Goal: Task Accomplishment & Management: Manage account settings

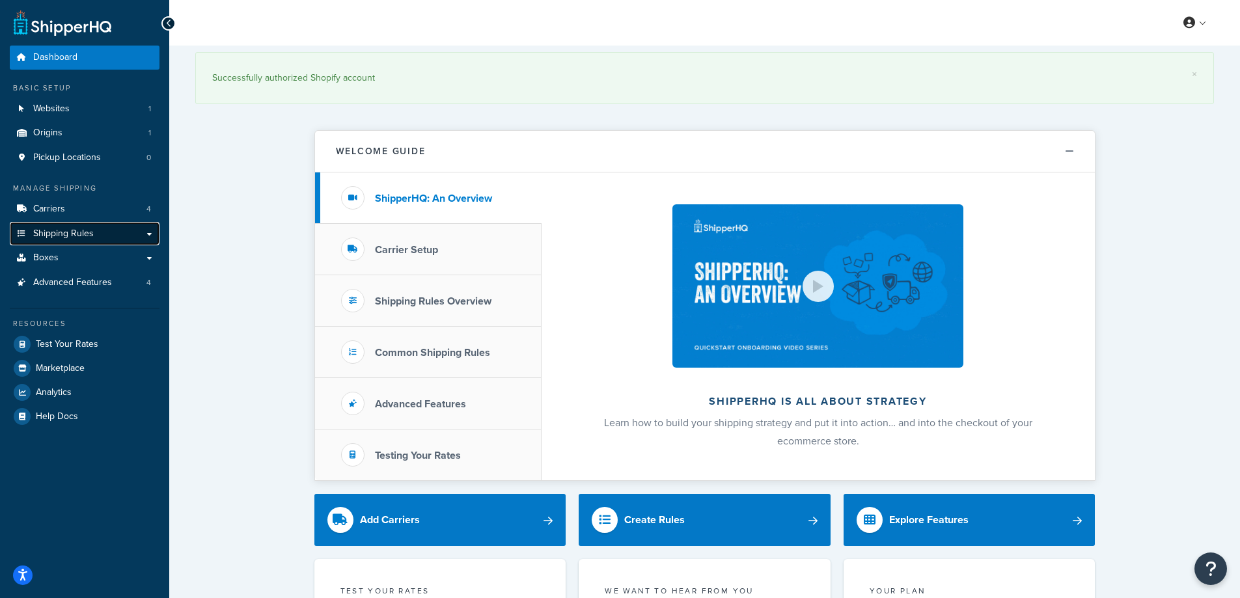
click at [77, 231] on span "Shipping Rules" at bounding box center [63, 234] width 61 height 11
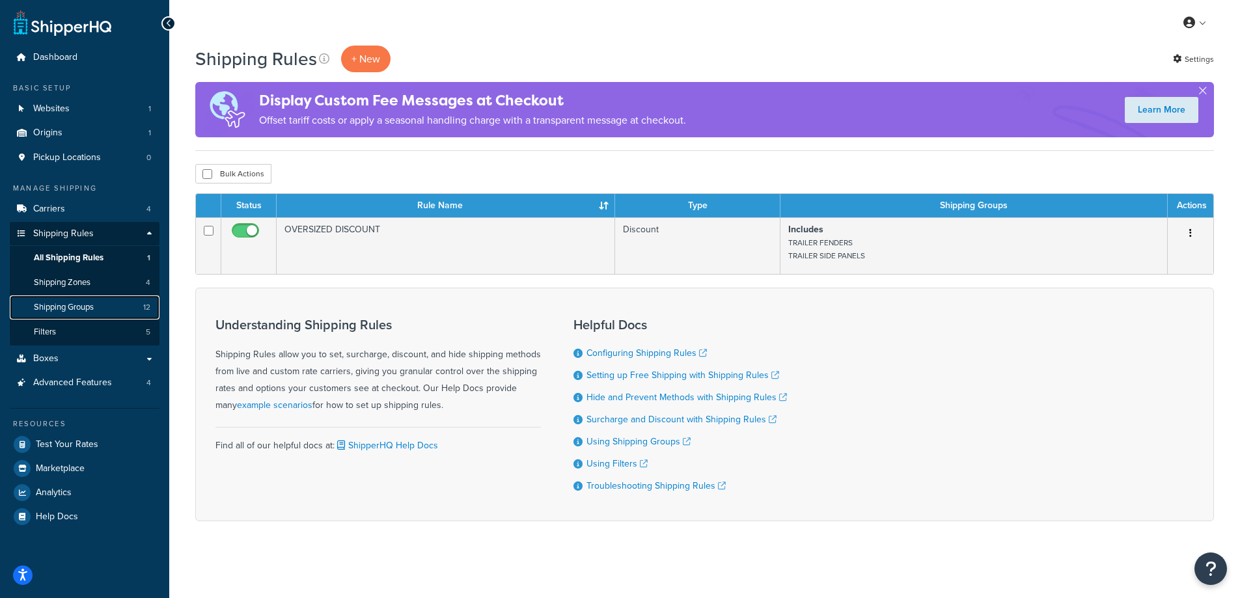
click at [88, 310] on span "Shipping Groups" at bounding box center [64, 307] width 60 height 11
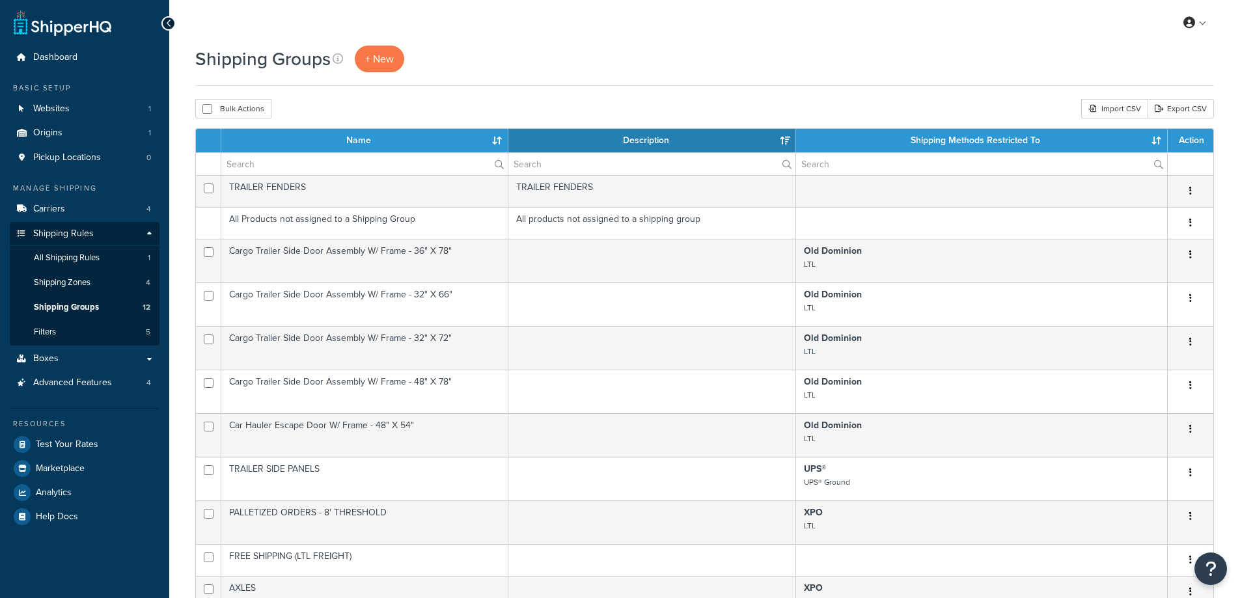
select select "15"
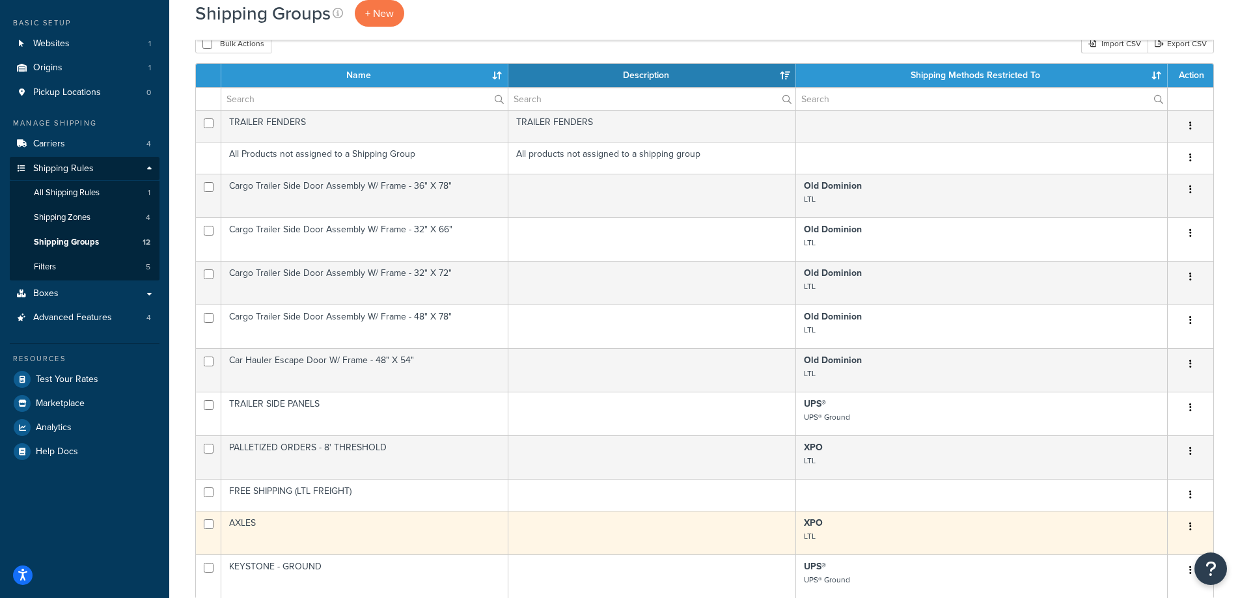
scroll to position [326, 0]
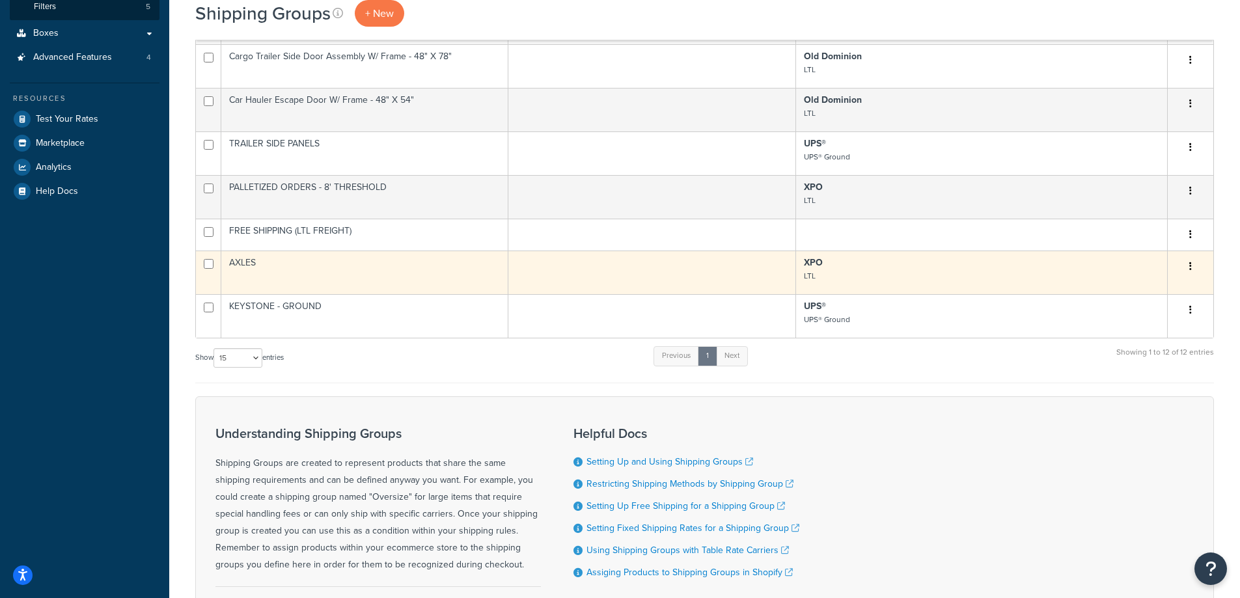
click at [712, 277] on td at bounding box center [652, 273] width 287 height 44
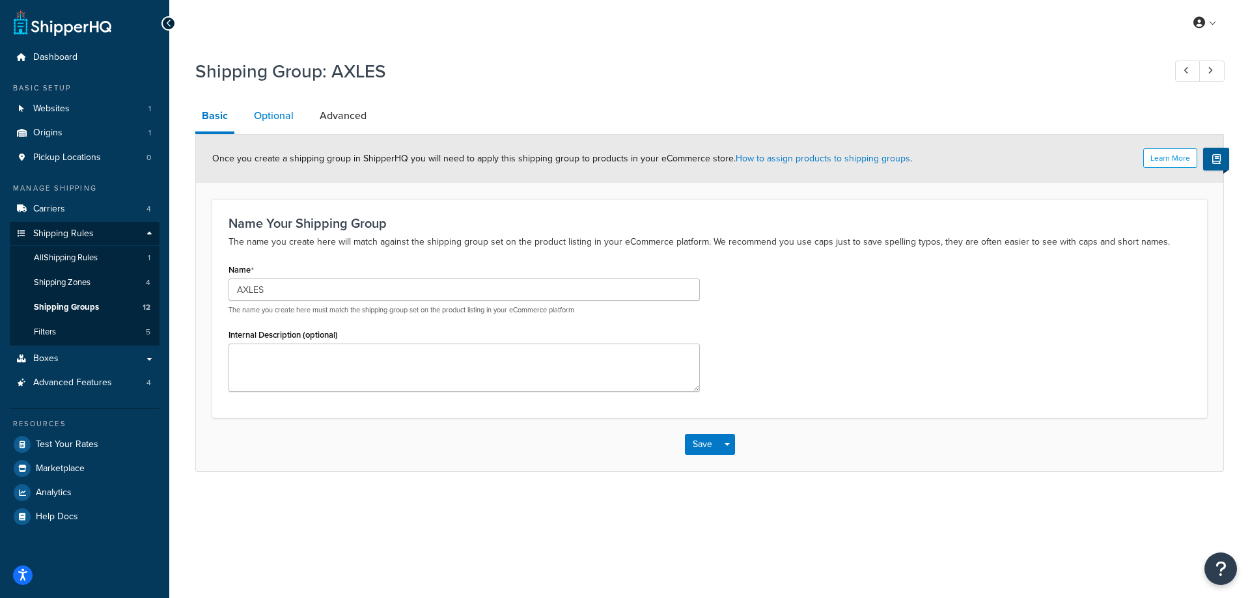
click at [286, 118] on link "Optional" at bounding box center [273, 115] width 53 height 31
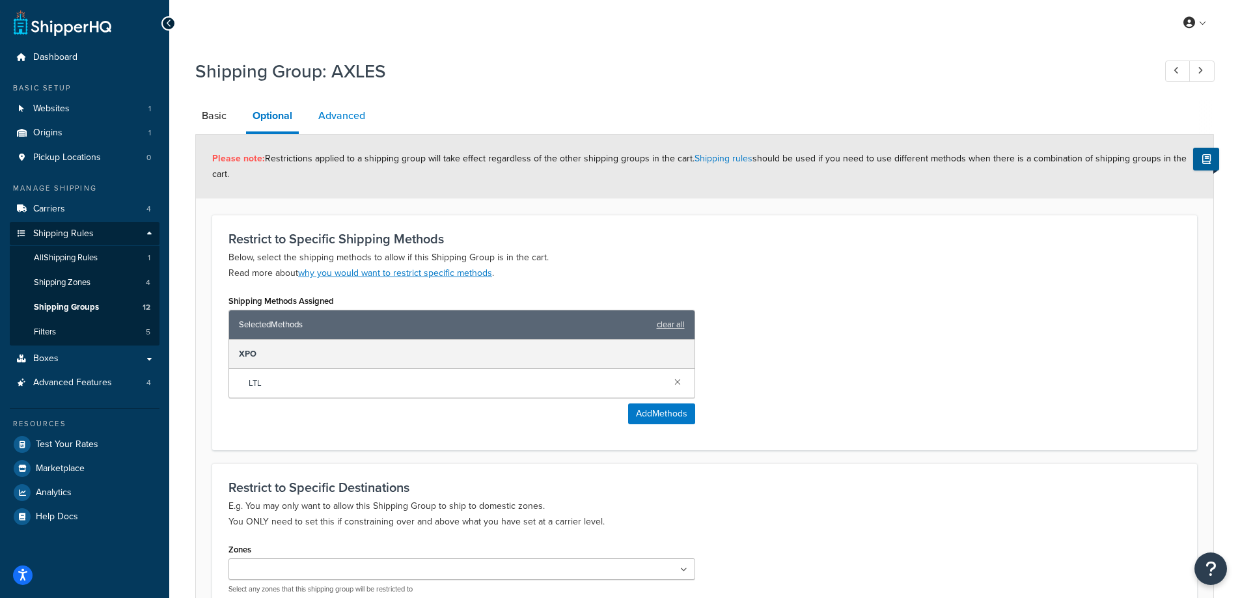
click at [337, 120] on link "Advanced" at bounding box center [342, 115] width 60 height 31
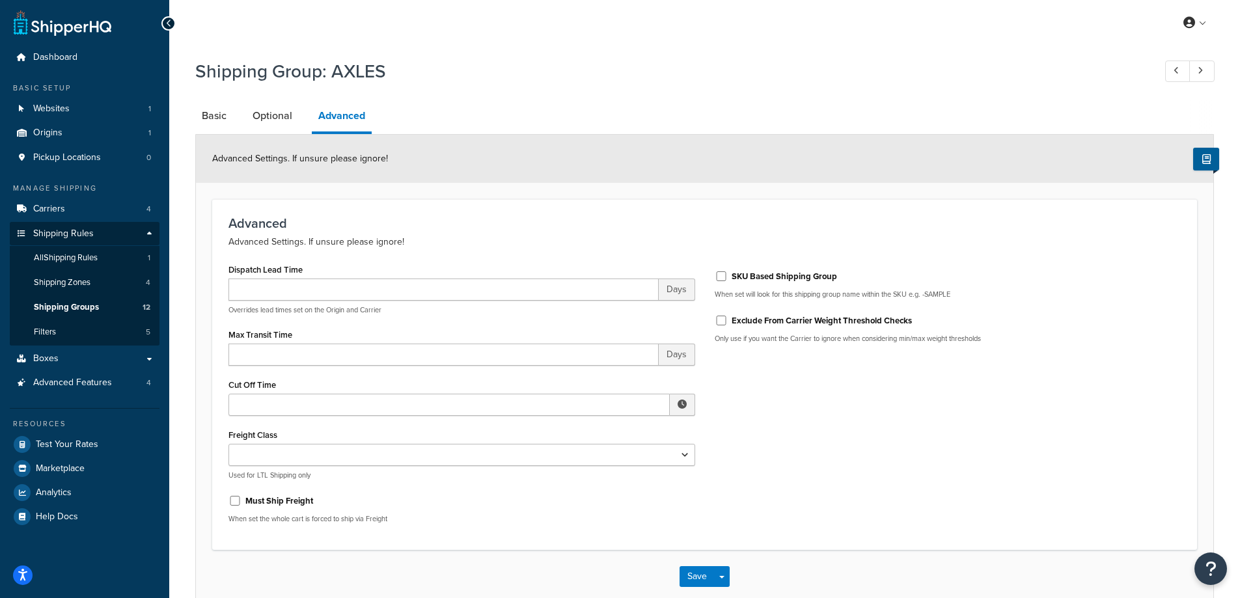
scroll to position [72, 0]
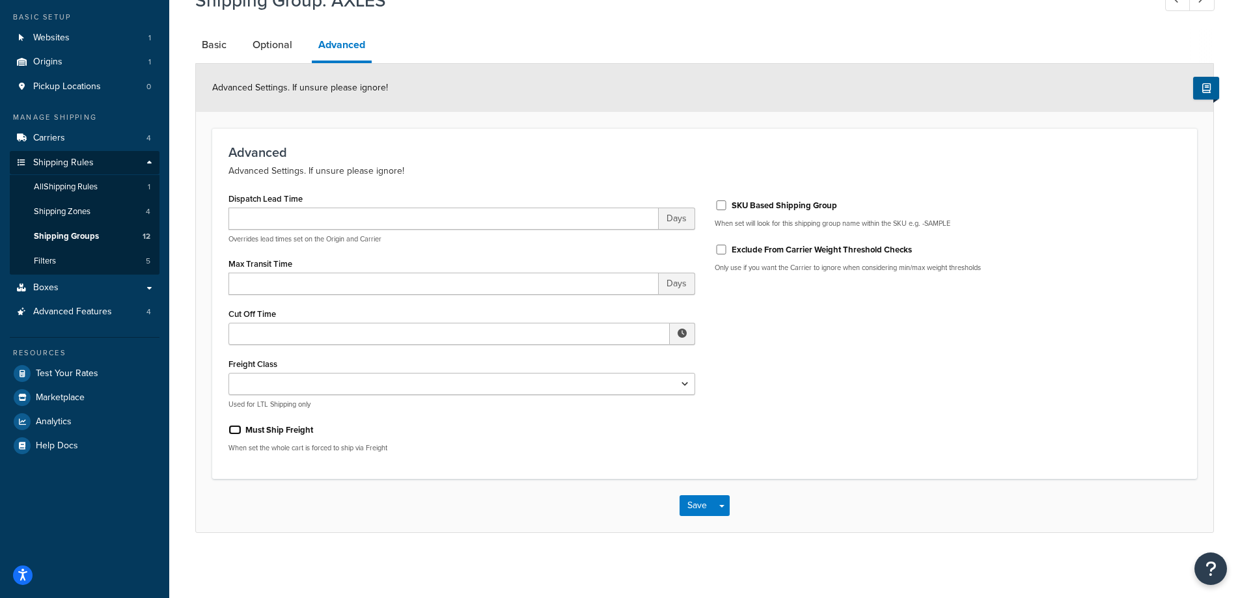
click at [237, 429] on input "Must Ship Freight" at bounding box center [235, 430] width 13 height 10
checkbox input "true"
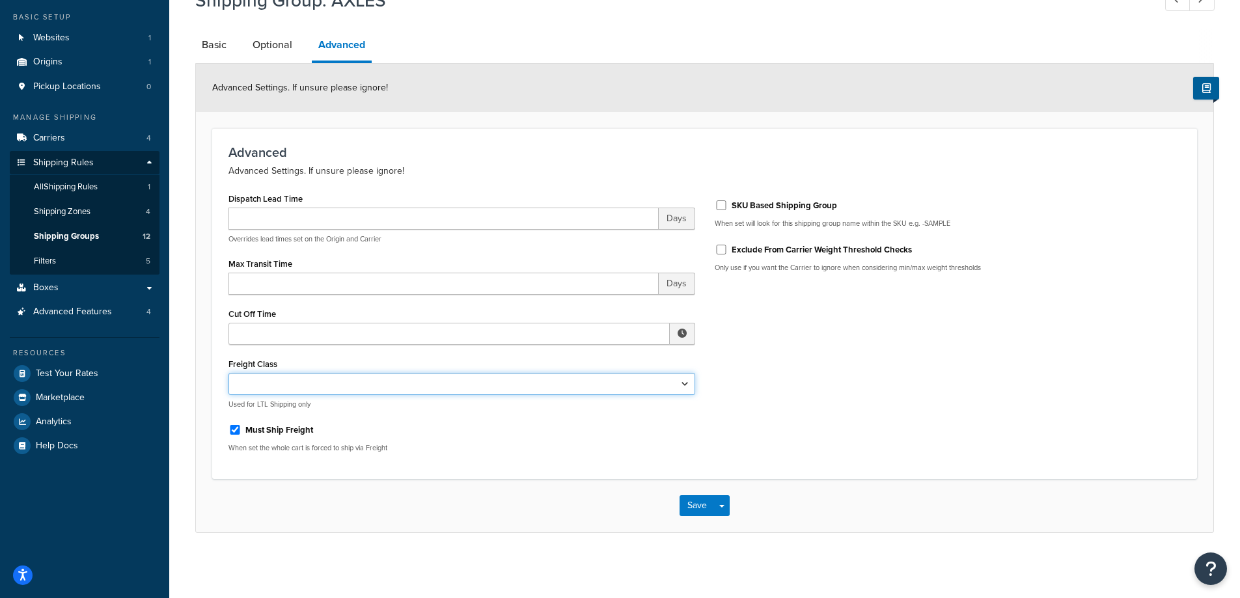
click at [689, 383] on select "50 55 60 65 70 77.5 85 92.5 100 110 125 150 175 200 250 300 400 500" at bounding box center [462, 384] width 467 height 22
click at [687, 383] on select "50 55 60 65 70 77.5 85 92.5 100 110 125 150 175 200 250 300 400 500" at bounding box center [462, 384] width 467 height 22
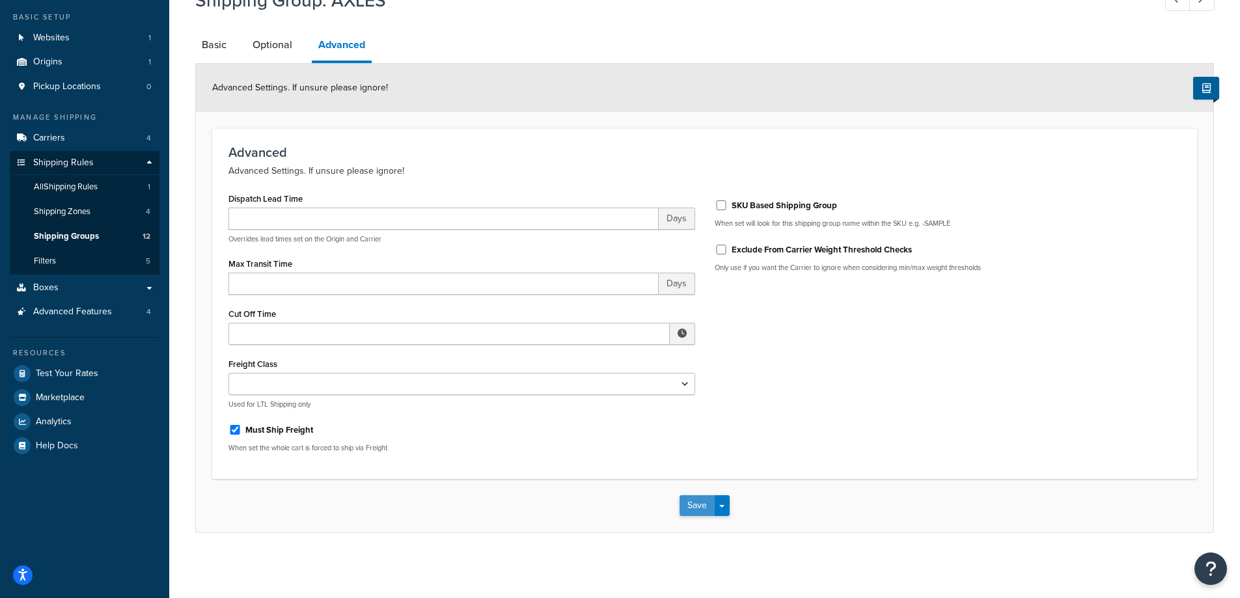
click at [684, 497] on button "Save" at bounding box center [697, 506] width 35 height 21
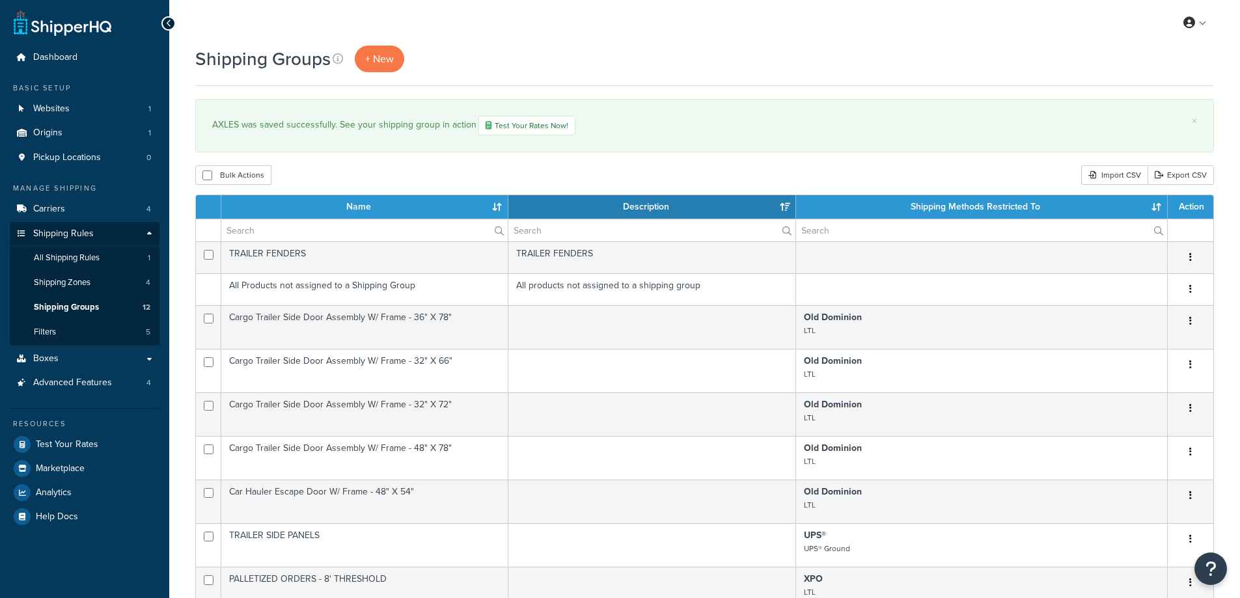
select select "15"
click at [73, 211] on link "Carriers 4" at bounding box center [85, 209] width 150 height 24
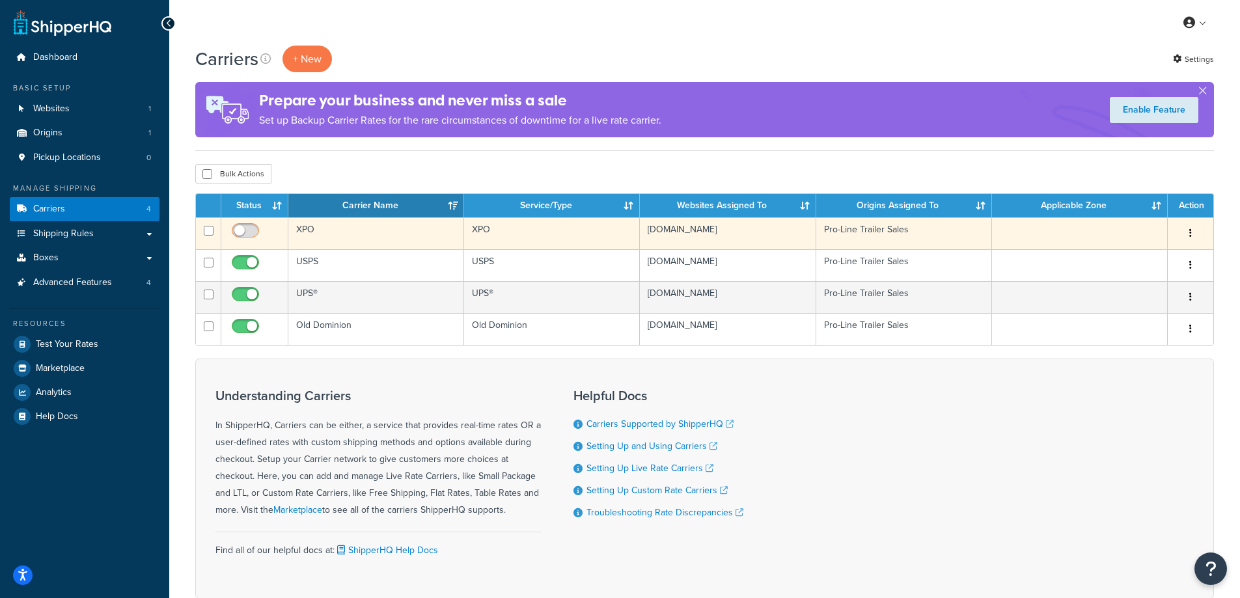
click at [255, 231] on input "checkbox" at bounding box center [247, 234] width 36 height 16
checkbox input "true"
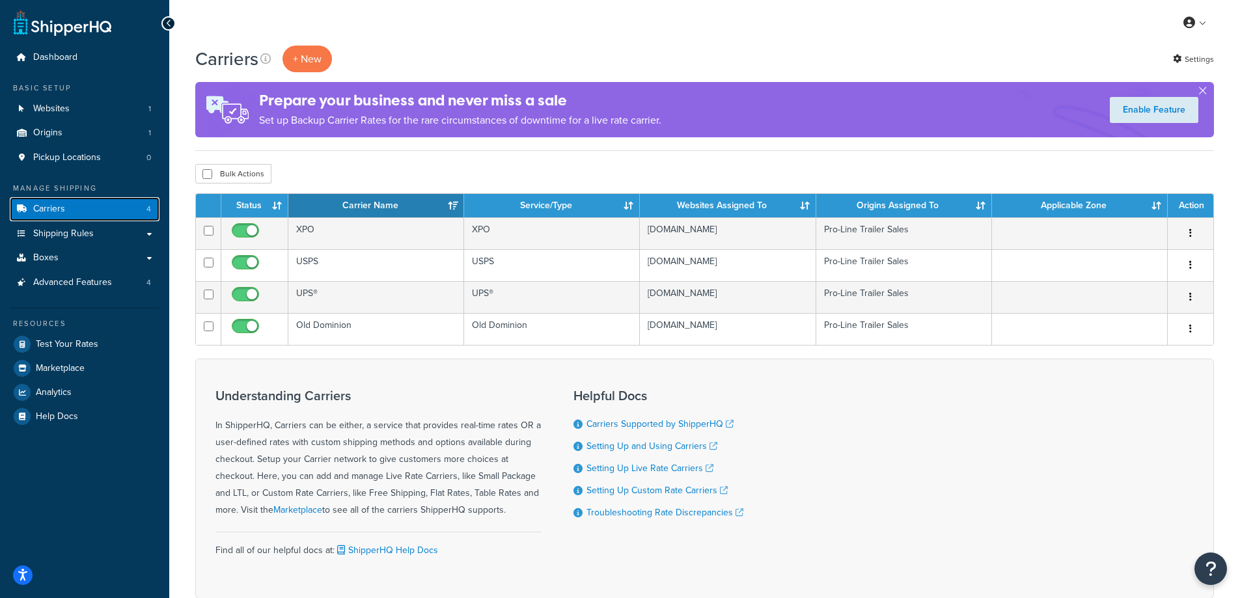
click at [93, 210] on link "Carriers 4" at bounding box center [85, 209] width 150 height 24
click at [88, 240] on span "Shipping Rules" at bounding box center [63, 234] width 61 height 11
click at [129, 232] on link "Shipping Rules" at bounding box center [85, 234] width 150 height 24
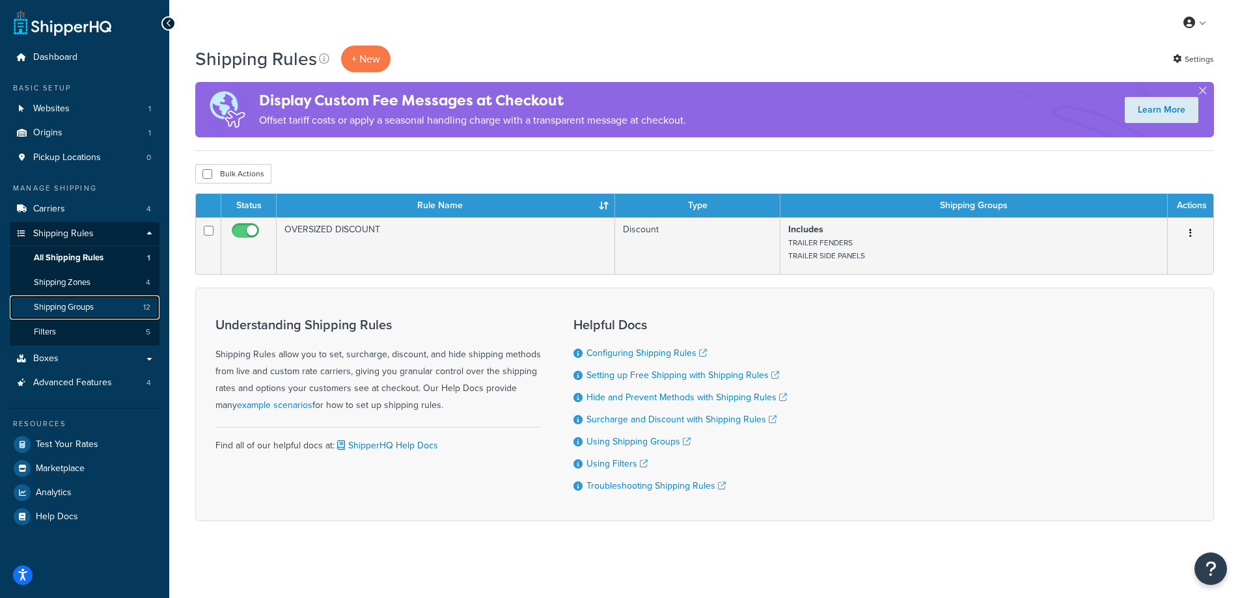
click at [120, 311] on link "Shipping Groups 12" at bounding box center [85, 308] width 150 height 24
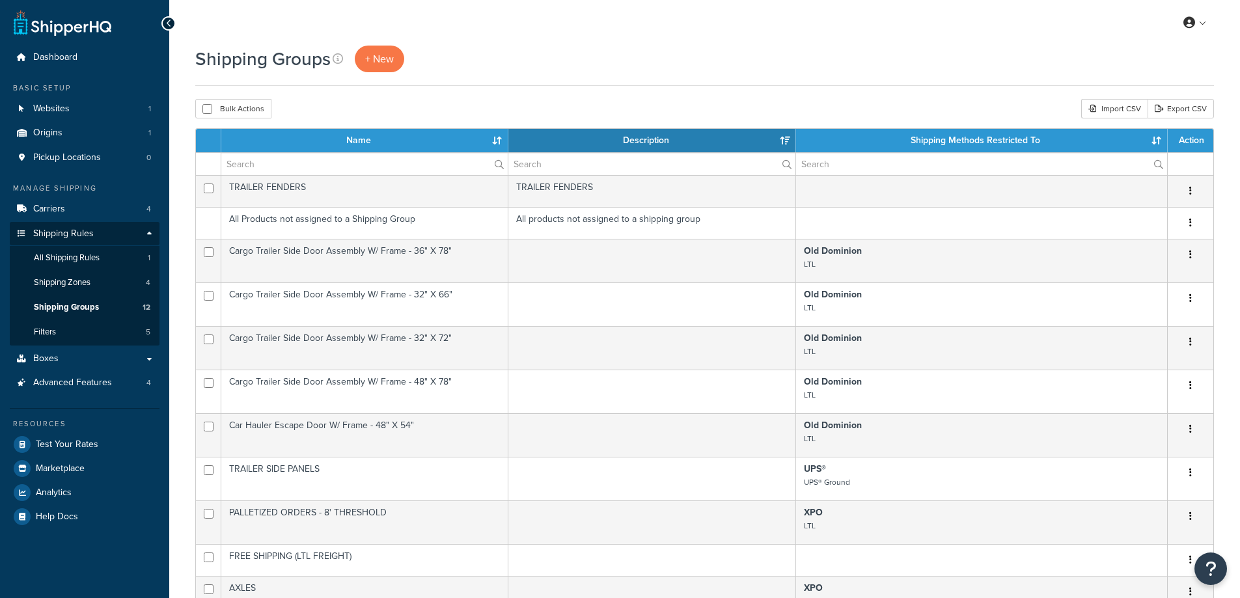
select select "15"
